Goal: Information Seeking & Learning: Learn about a topic

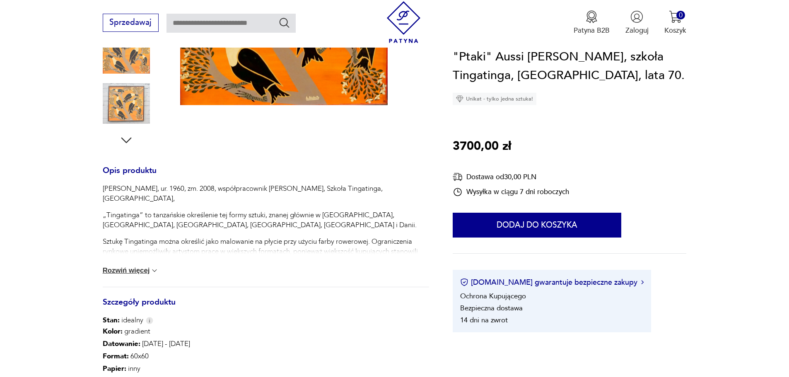
click at [145, 269] on button "Rozwiń więcej" at bounding box center [131, 271] width 56 height 8
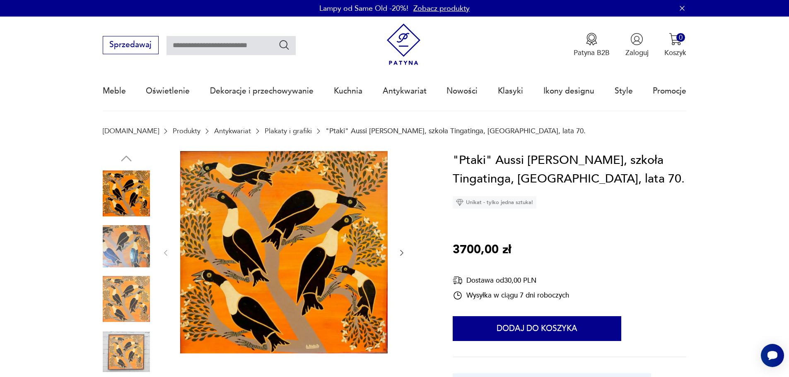
click at [116, 232] on img at bounding box center [126, 246] width 47 height 47
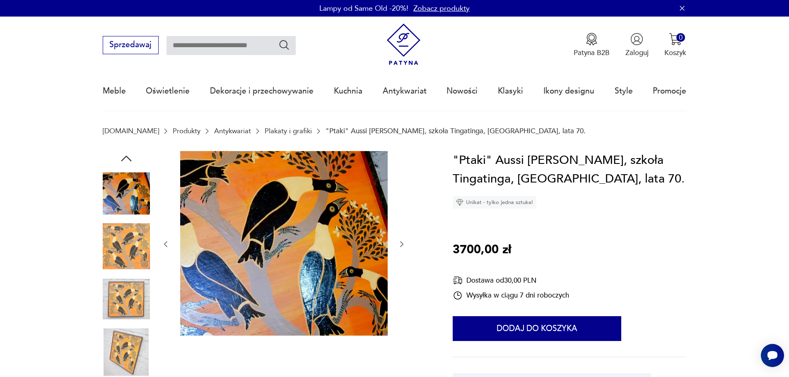
click at [118, 250] on img at bounding box center [126, 246] width 47 height 47
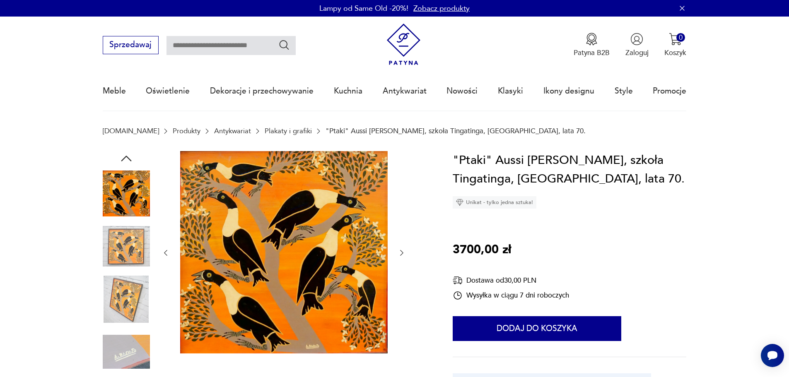
click at [121, 279] on img at bounding box center [126, 299] width 47 height 47
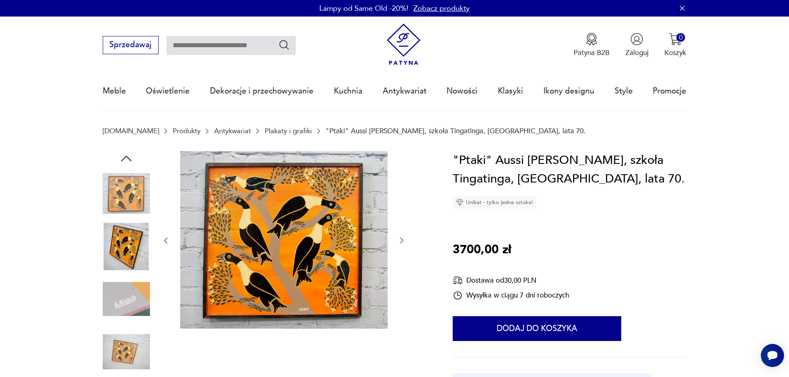
click at [140, 345] on img at bounding box center [126, 352] width 47 height 47
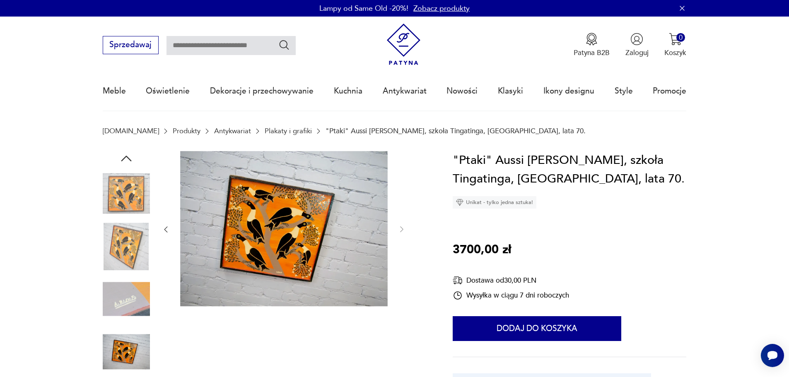
click at [274, 132] on link "Plakaty i grafiki" at bounding box center [288, 131] width 47 height 8
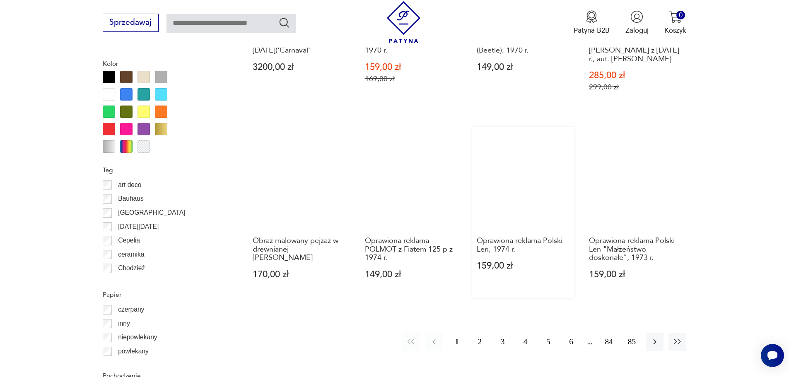
scroll to position [938, 0]
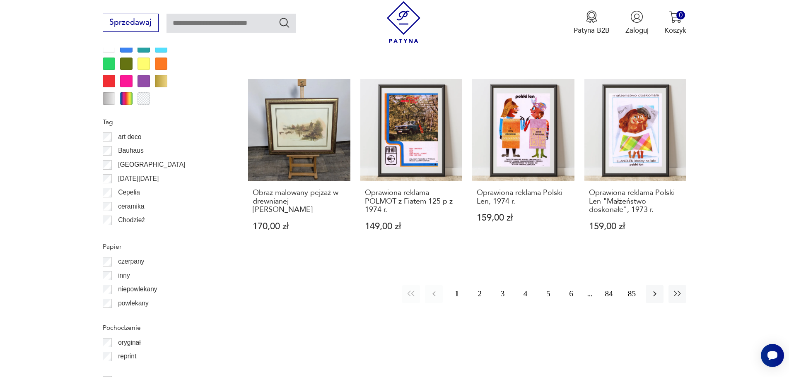
click at [629, 285] on button "85" at bounding box center [632, 294] width 18 height 18
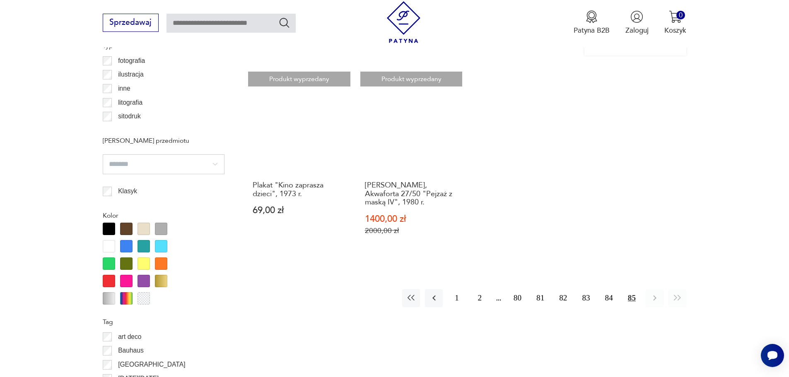
scroll to position [743, 0]
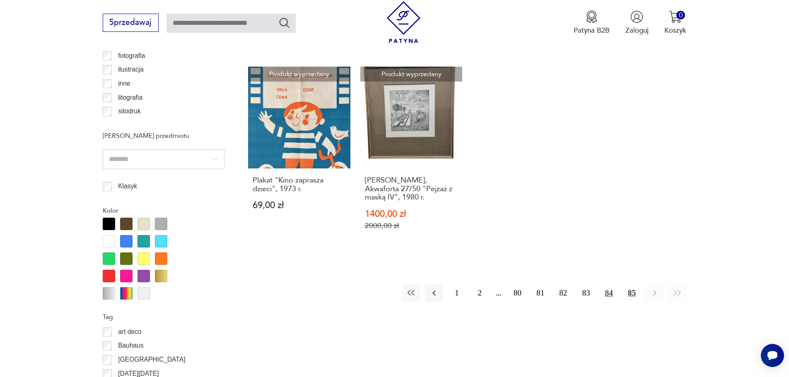
click at [613, 296] on button "84" at bounding box center [609, 294] width 18 height 18
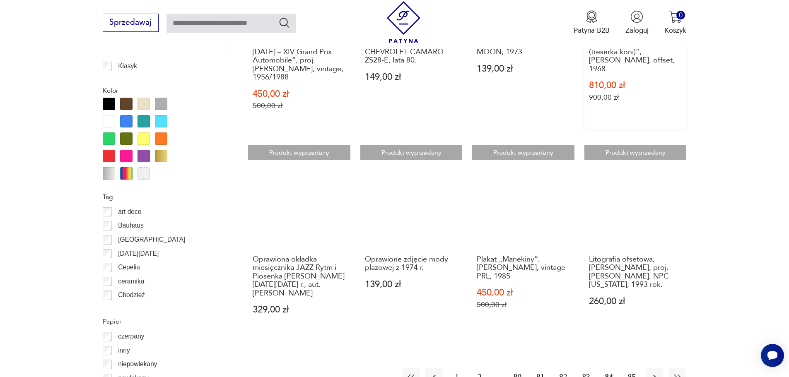
scroll to position [909, 0]
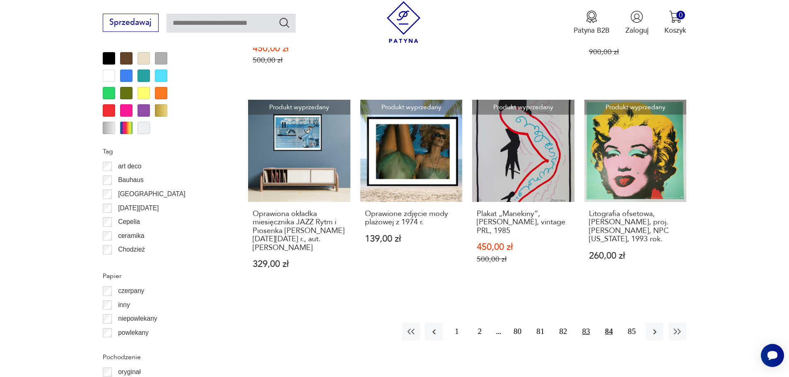
click at [585, 331] on button "83" at bounding box center [586, 332] width 18 height 18
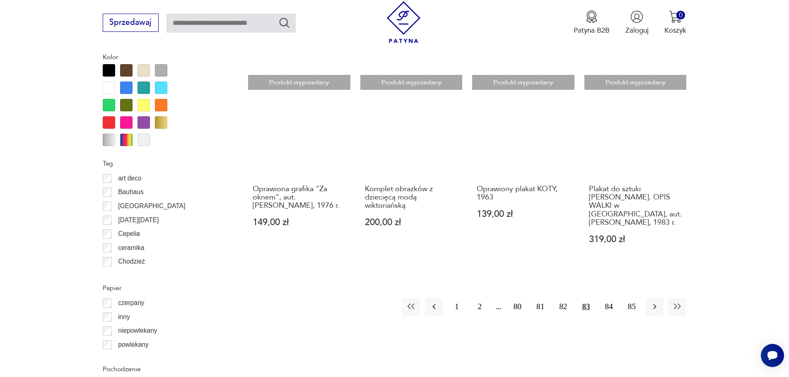
scroll to position [909, 0]
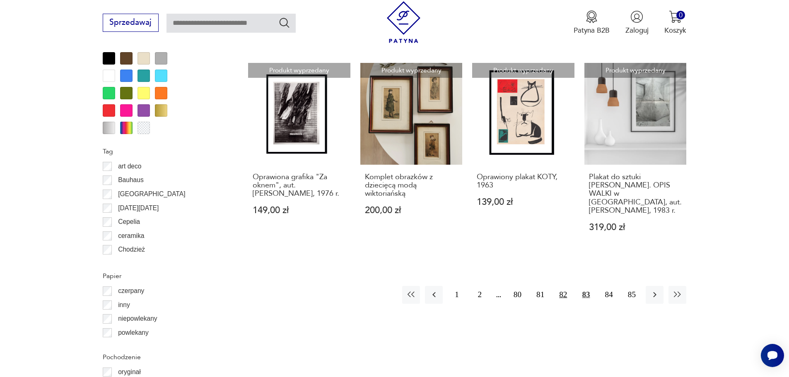
click at [566, 286] on button "82" at bounding box center [563, 295] width 18 height 18
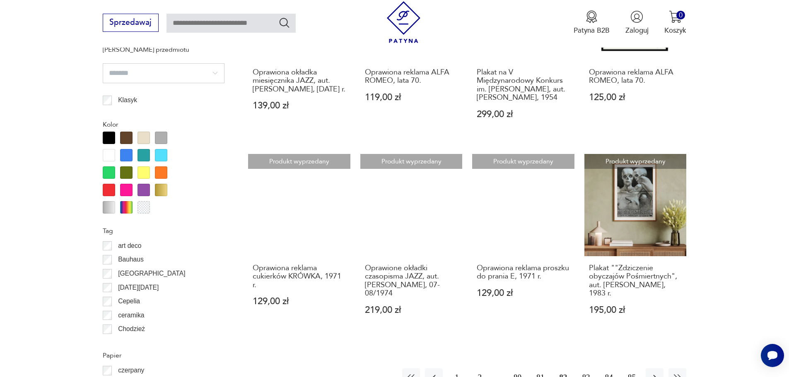
scroll to position [909, 0]
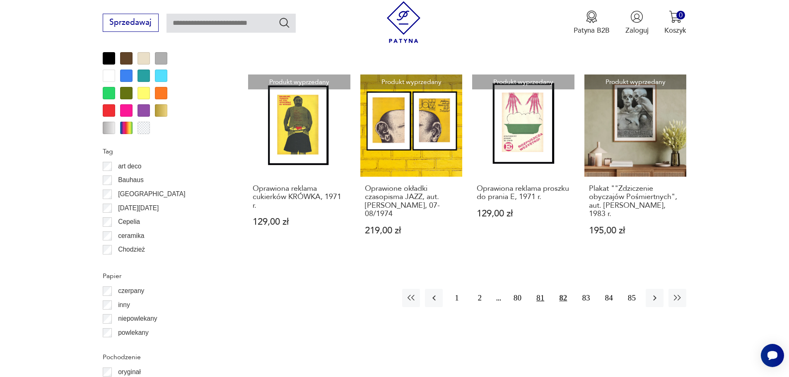
click at [544, 297] on button "81" at bounding box center [541, 298] width 18 height 18
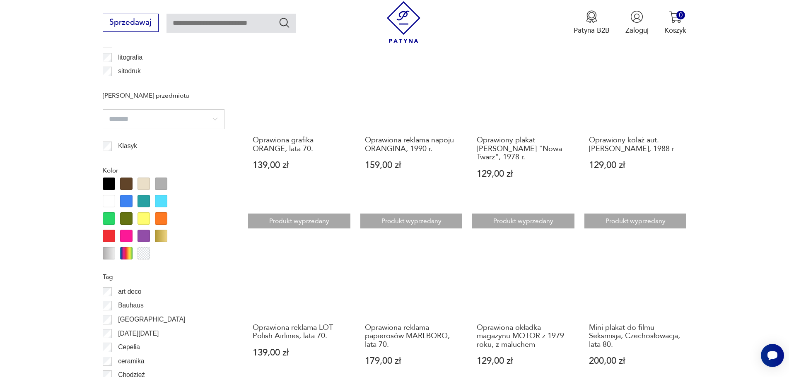
scroll to position [868, 0]
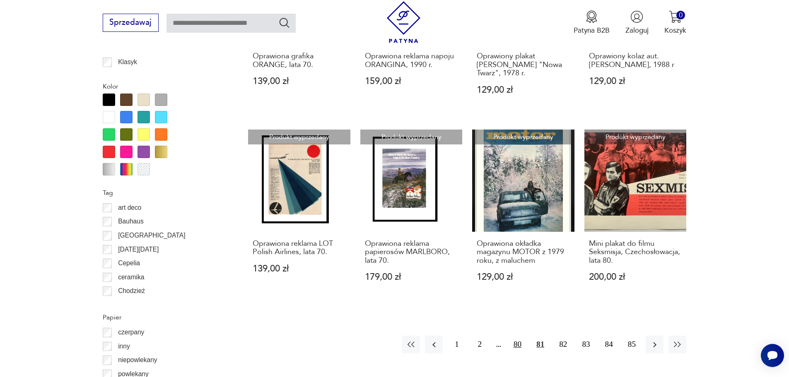
click at [518, 336] on button "80" at bounding box center [518, 345] width 18 height 18
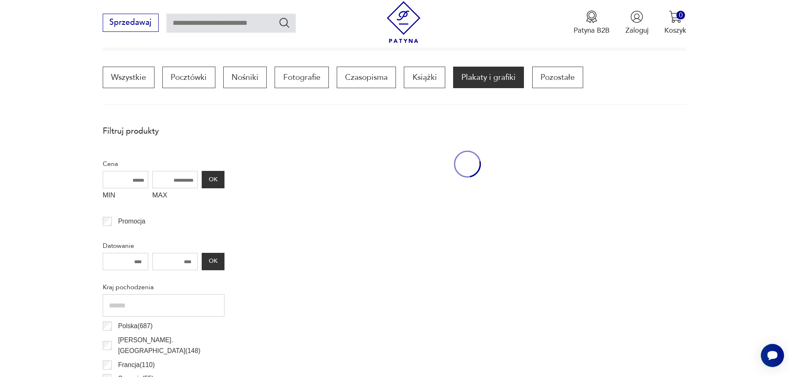
scroll to position [246, 0]
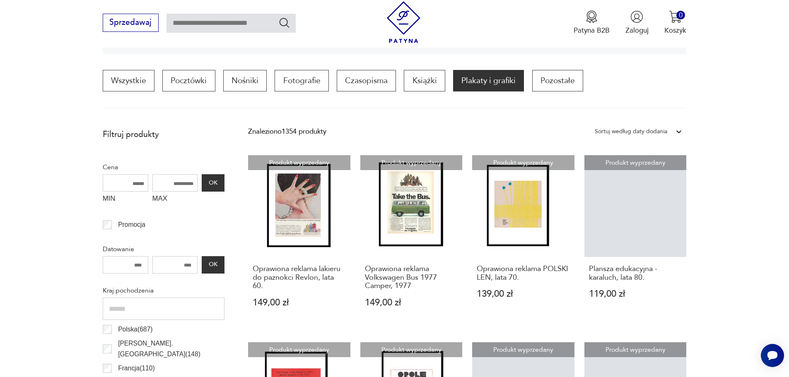
click at [128, 185] on input "MIN" at bounding box center [126, 182] width 46 height 17
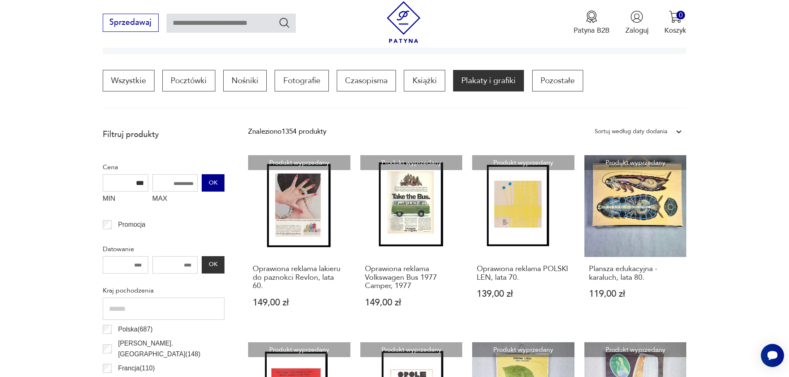
type input "***"
click at [217, 187] on button "OK" at bounding box center [213, 182] width 22 height 17
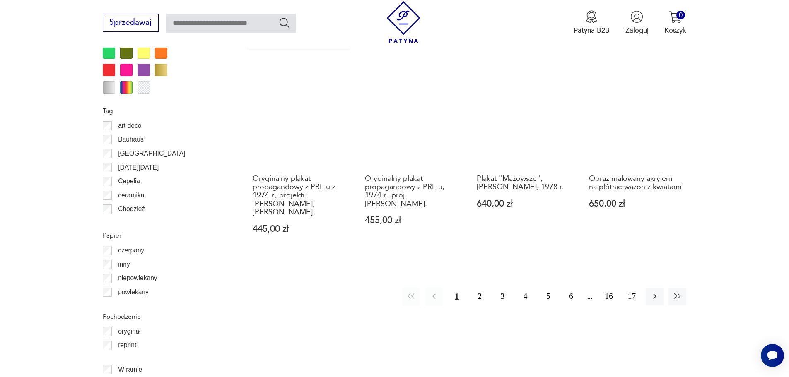
scroll to position [950, 0]
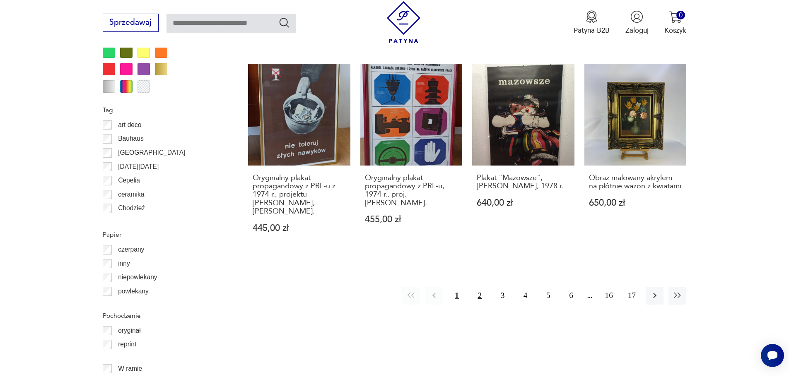
click at [477, 287] on button "2" at bounding box center [480, 296] width 18 height 18
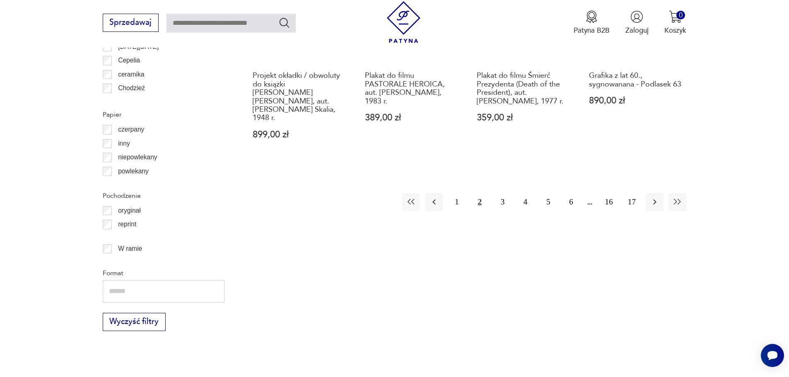
scroll to position [1075, 0]
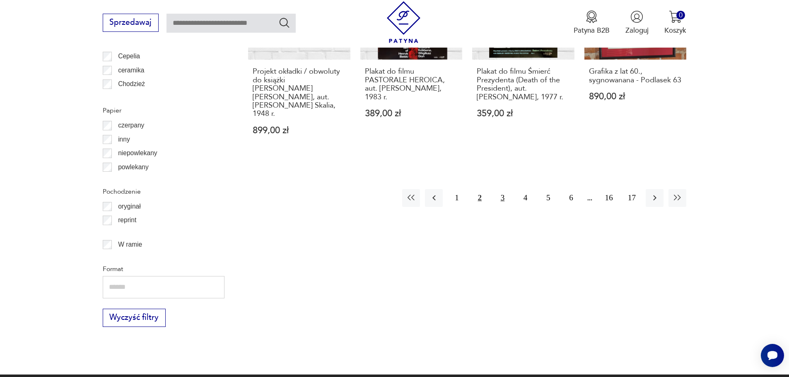
click at [505, 189] on button "3" at bounding box center [503, 198] width 18 height 18
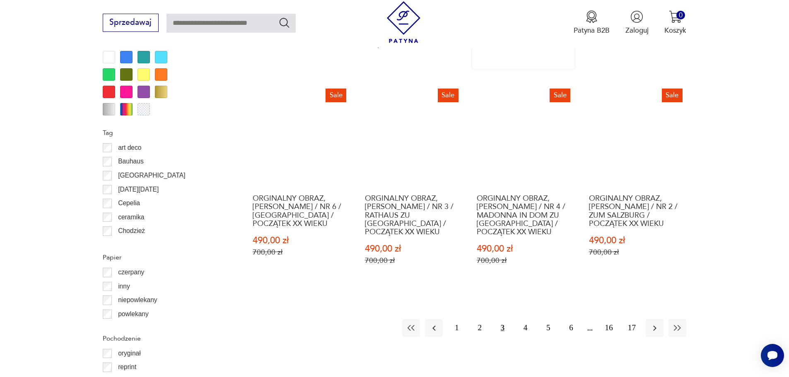
scroll to position [992, 0]
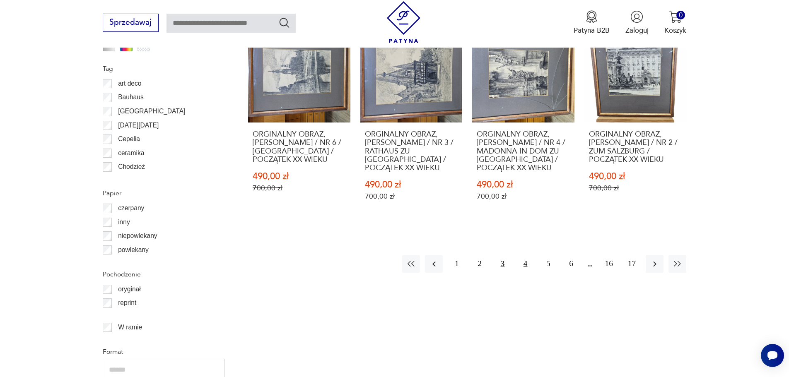
click at [526, 255] on button "4" at bounding box center [526, 264] width 18 height 18
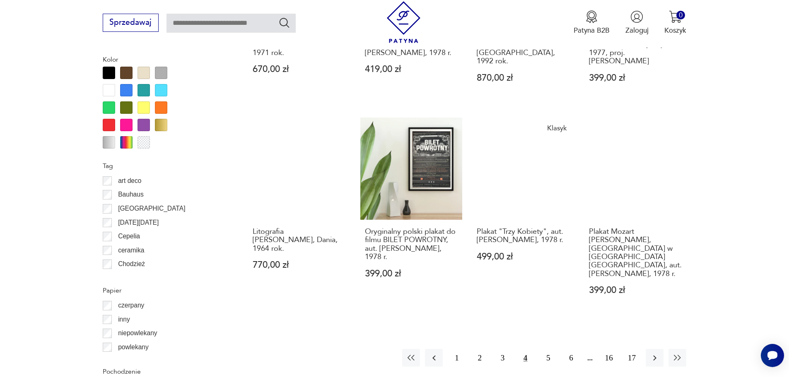
scroll to position [992, 0]
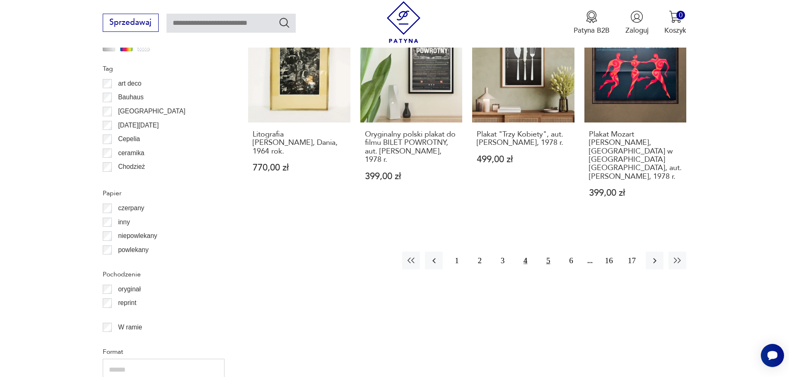
click at [547, 252] on button "5" at bounding box center [548, 261] width 18 height 18
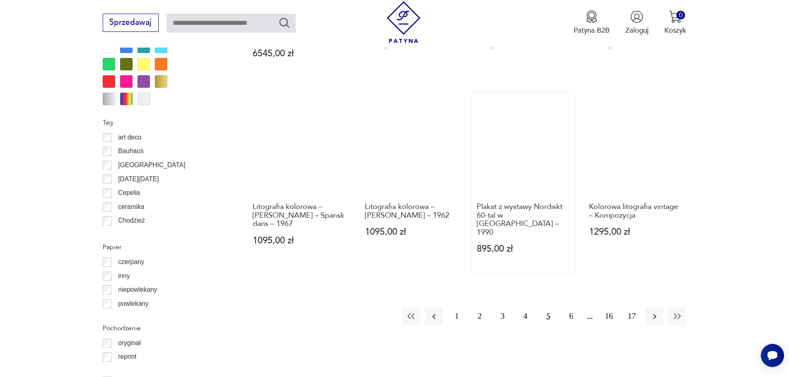
scroll to position [950, 0]
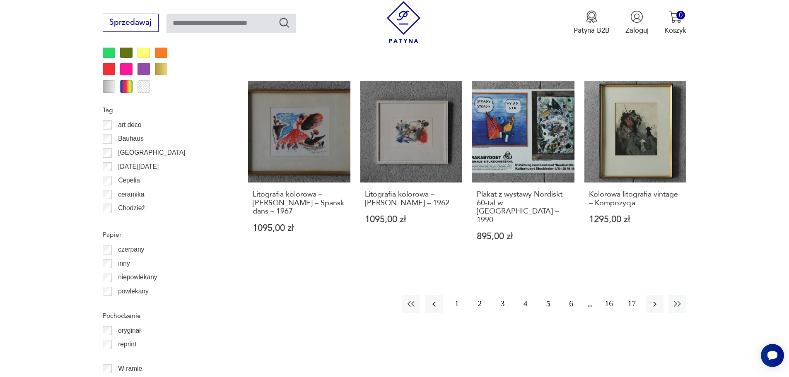
click at [572, 295] on button "6" at bounding box center [571, 304] width 18 height 18
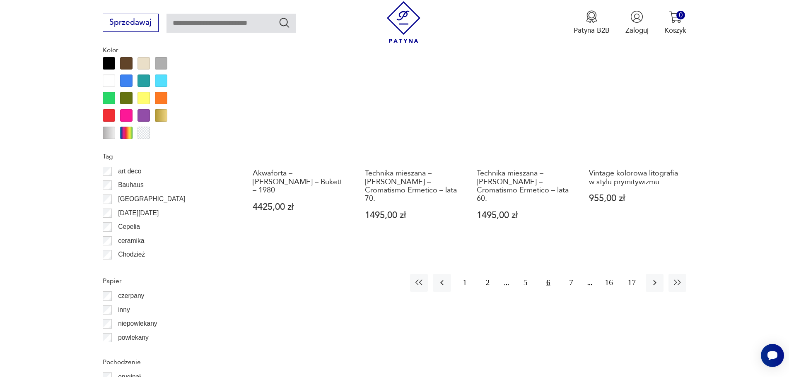
scroll to position [909, 0]
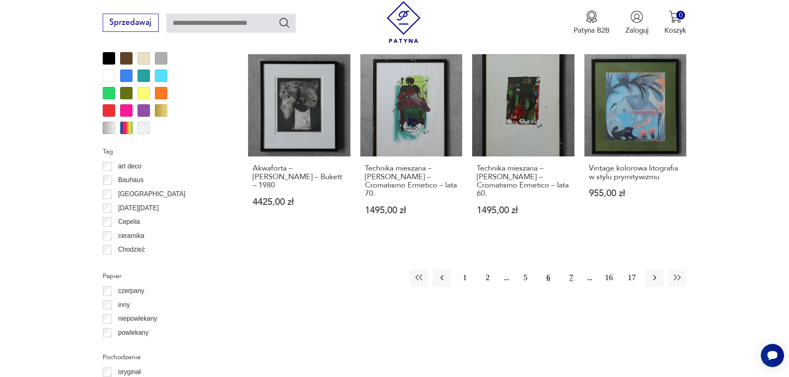
click at [569, 272] on button "7" at bounding box center [571, 278] width 18 height 18
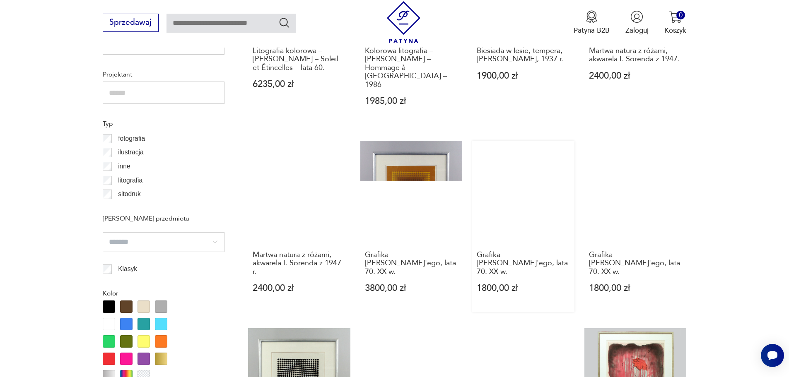
scroll to position [826, 0]
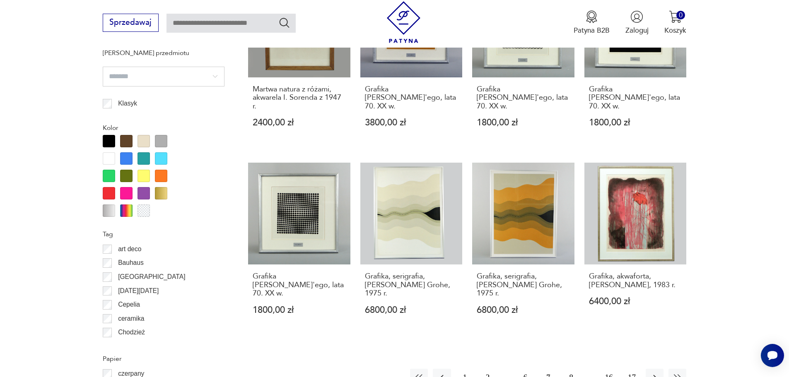
click at [572, 369] on button "8" at bounding box center [571, 378] width 18 height 18
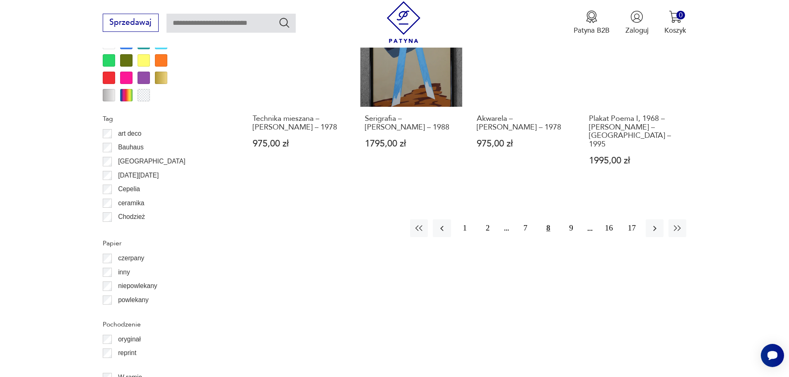
scroll to position [950, 0]
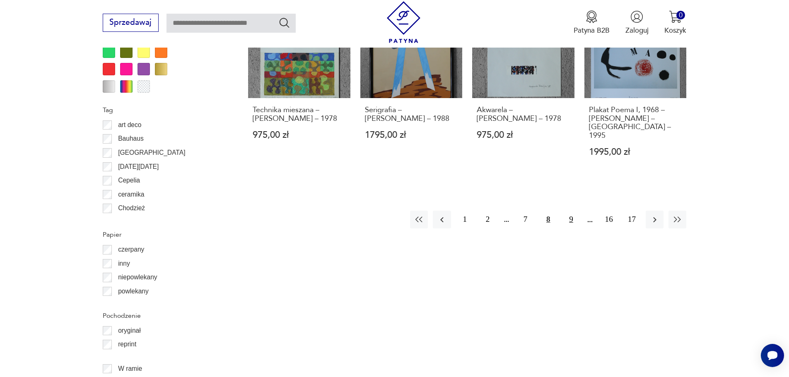
click at [571, 212] on button "9" at bounding box center [571, 220] width 18 height 18
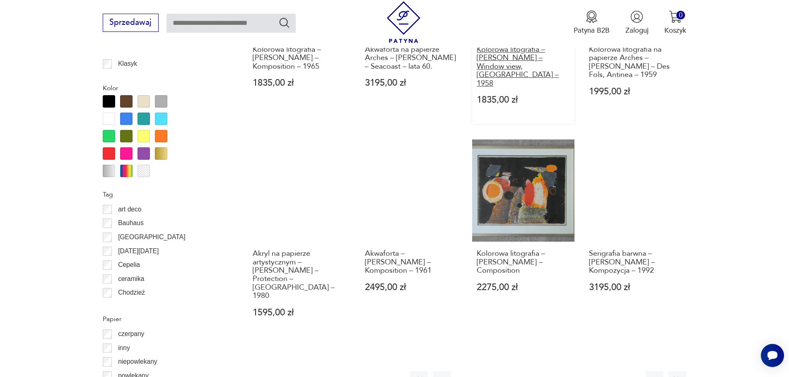
scroll to position [868, 0]
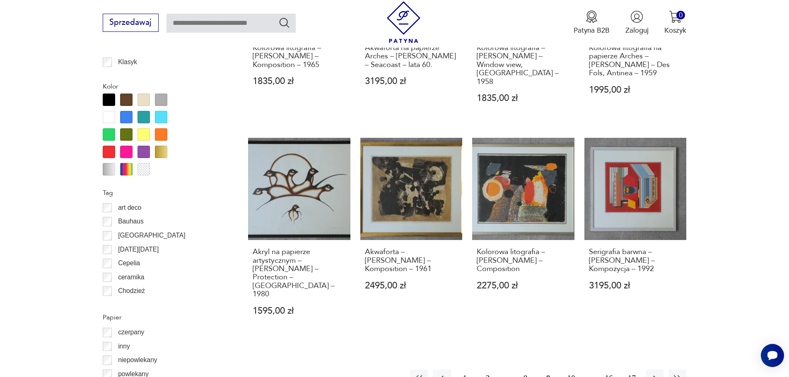
click at [571, 370] on button "10" at bounding box center [571, 379] width 18 height 18
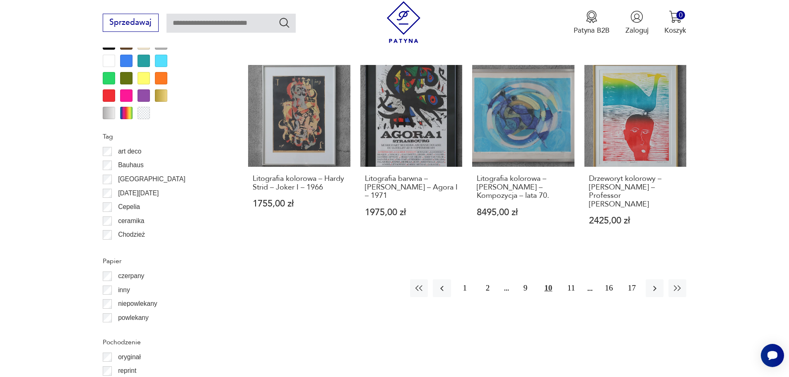
scroll to position [909, 0]
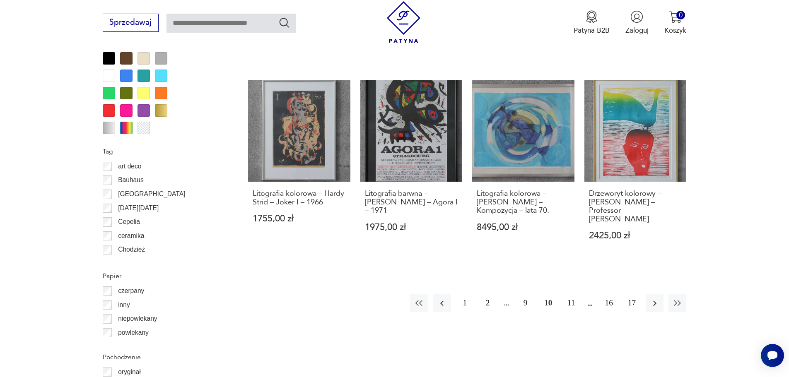
click at [576, 295] on button "11" at bounding box center [571, 304] width 18 height 18
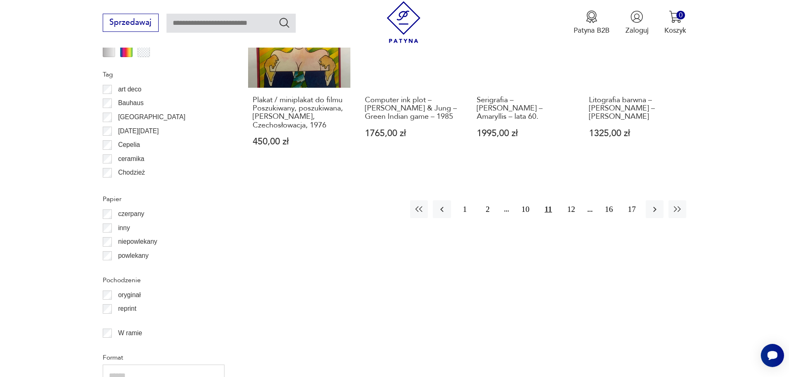
scroll to position [992, 0]
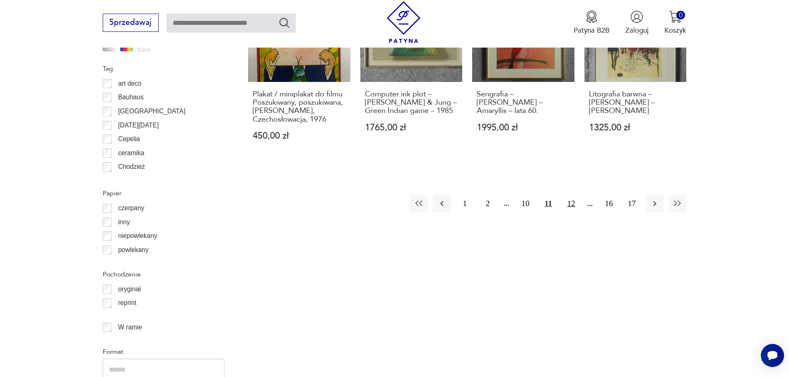
click at [571, 205] on button "12" at bounding box center [571, 204] width 18 height 18
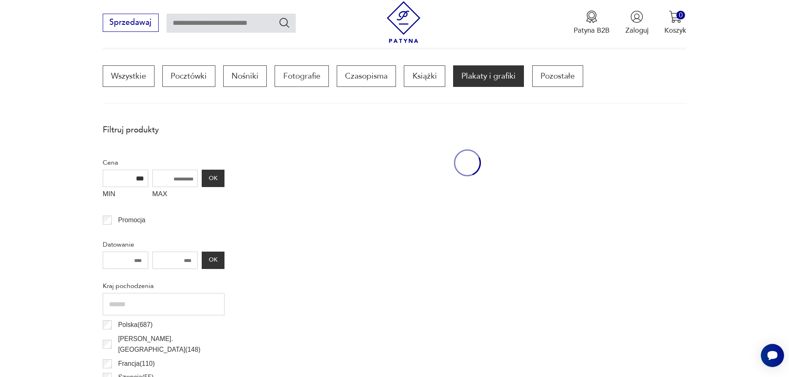
scroll to position [246, 0]
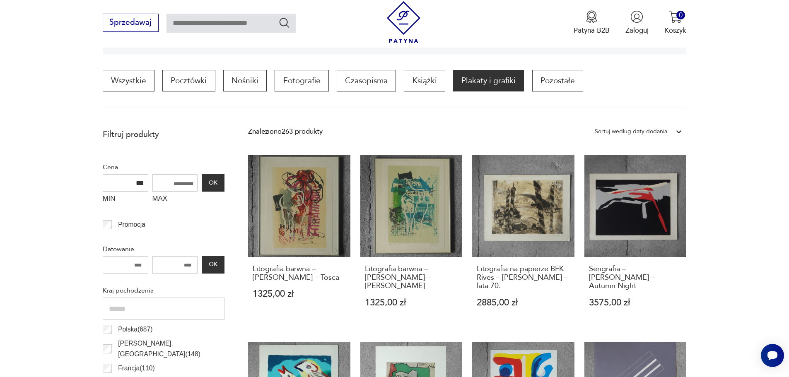
click at [475, 26] on div "Patyna B2B Zaloguj 0 Koszyk Twój koszyk ( 0 ) Brak produktów w koszyku IDŹ DO K…" at bounding box center [535, 23] width 304 height 44
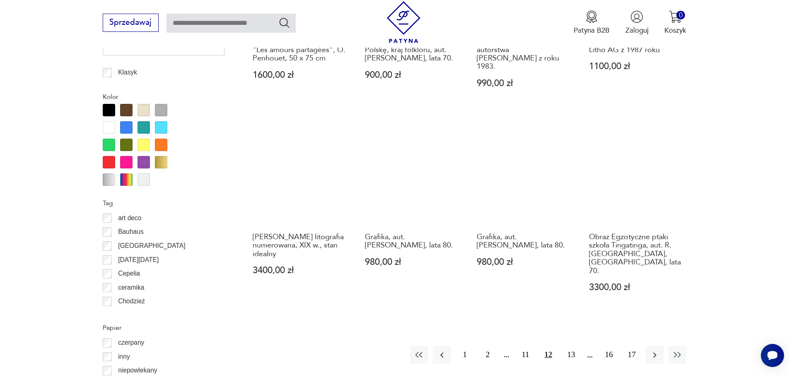
scroll to position [868, 0]
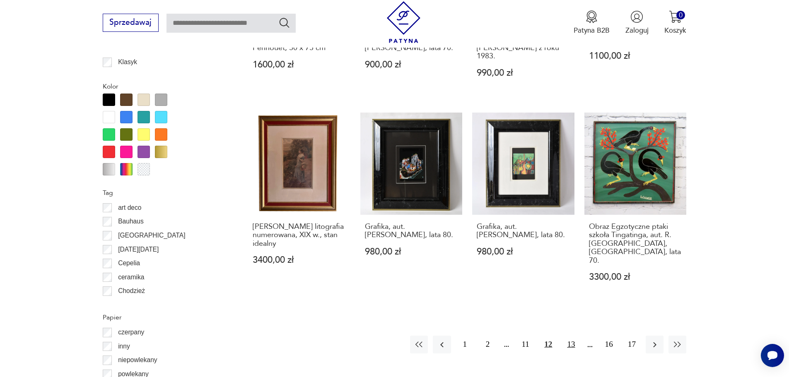
click at [575, 336] on button "13" at bounding box center [571, 345] width 18 height 18
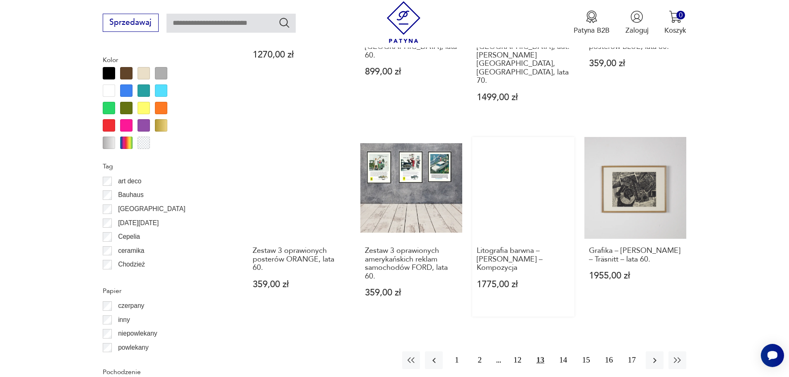
scroll to position [909, 0]
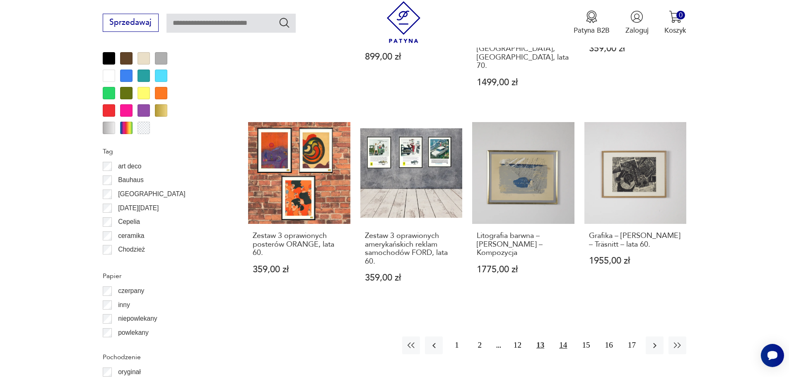
click at [563, 337] on button "14" at bounding box center [563, 346] width 18 height 18
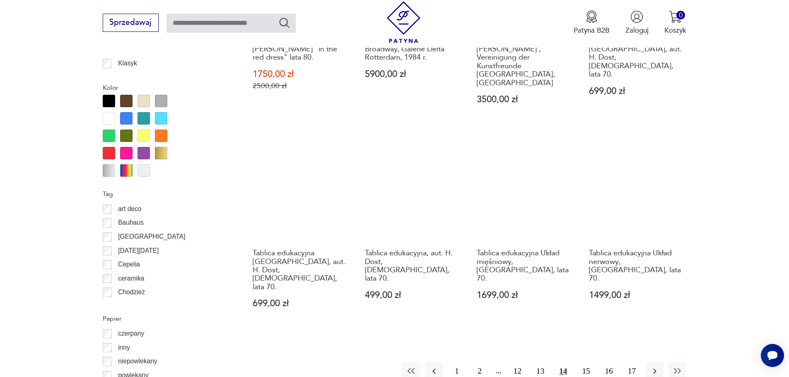
scroll to position [868, 0]
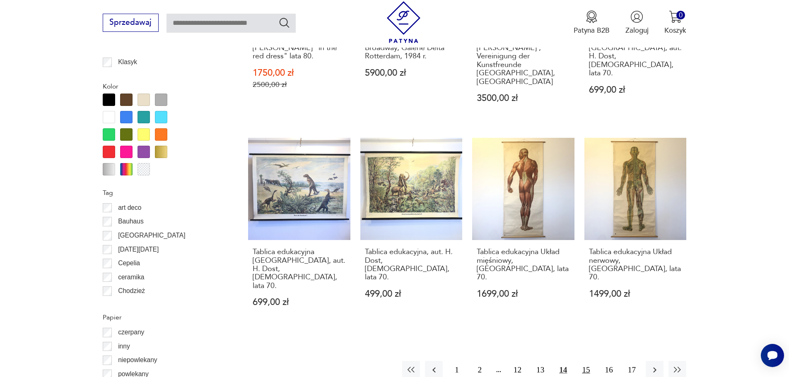
click at [587, 361] on button "15" at bounding box center [586, 370] width 18 height 18
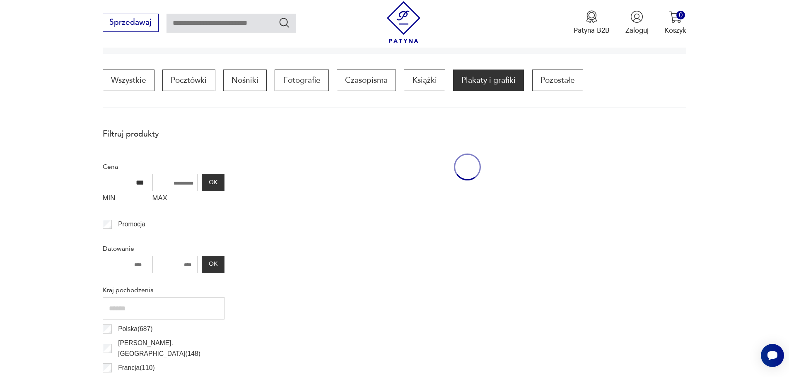
scroll to position [246, 0]
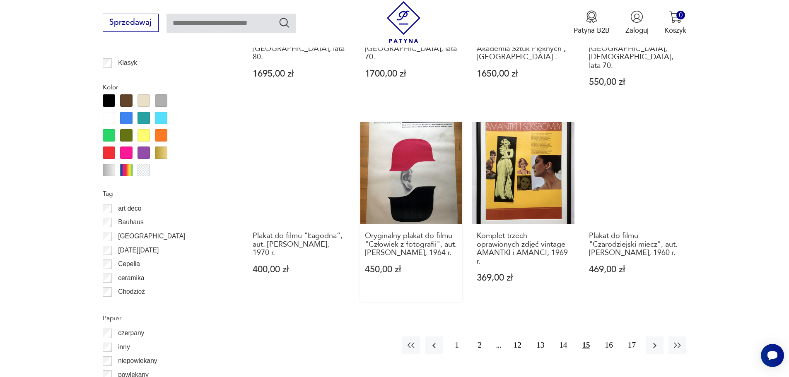
scroll to position [868, 0]
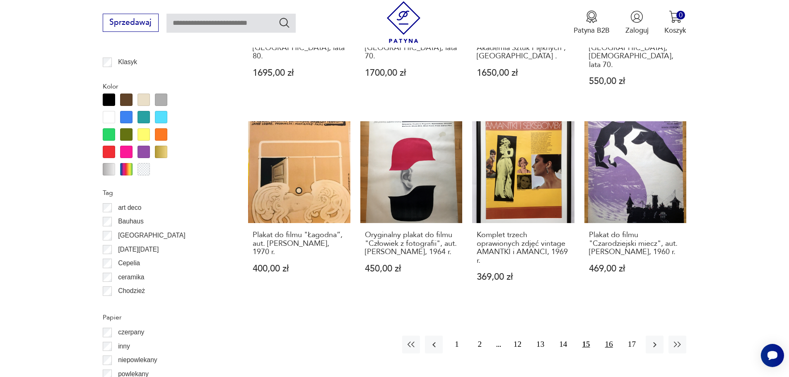
click at [609, 336] on button "16" at bounding box center [609, 345] width 18 height 18
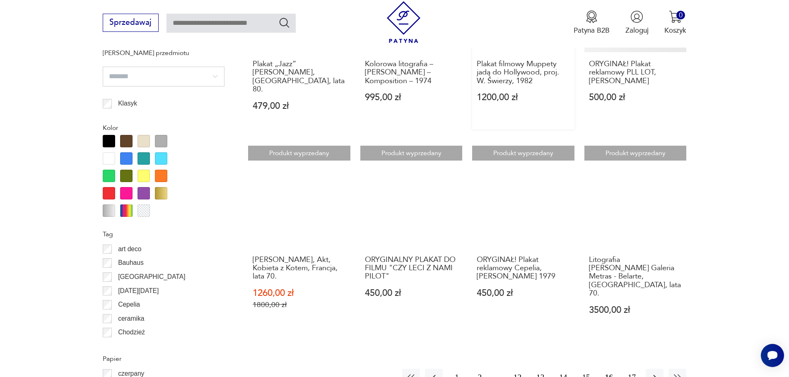
scroll to position [868, 0]
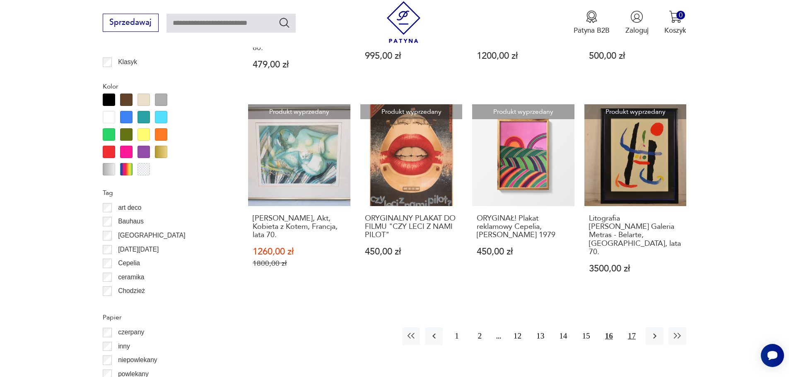
click at [631, 338] on button "17" at bounding box center [632, 337] width 18 height 18
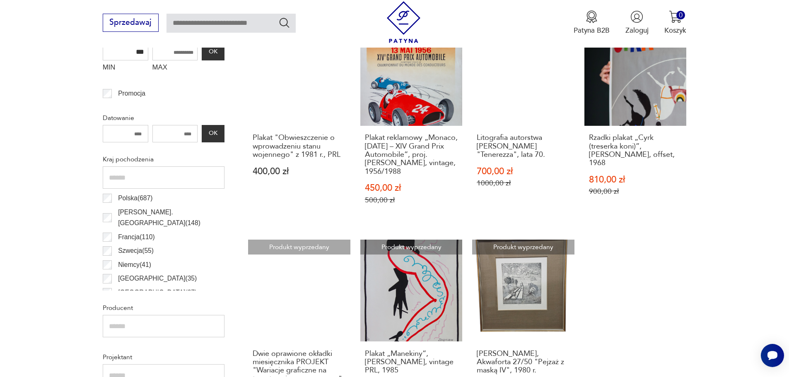
scroll to position [453, 0]
